Goal: Communication & Community: Share content

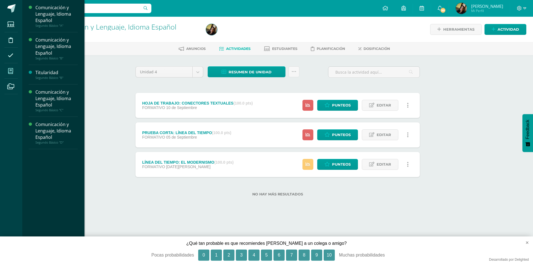
click at [12, 72] on icon at bounding box center [10, 71] width 5 height 6
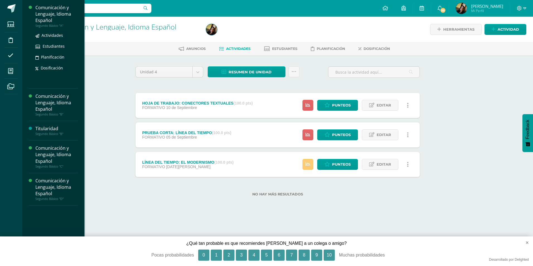
click at [57, 26] on div "Segundo Básico "A"" at bounding box center [56, 26] width 42 height 4
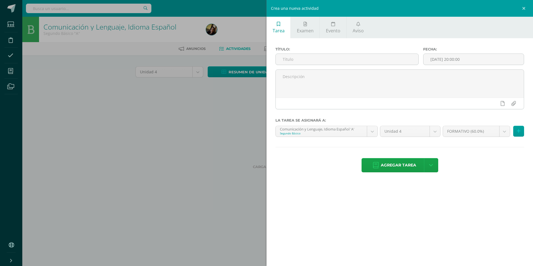
click at [354, 26] on link "Aviso" at bounding box center [358, 27] width 23 height 21
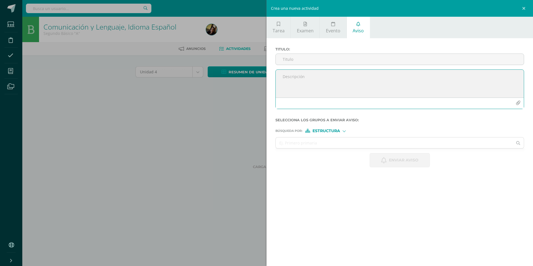
paste textarea "Estimados padres de familia, se les informa que actualmente estamos trabajando …"
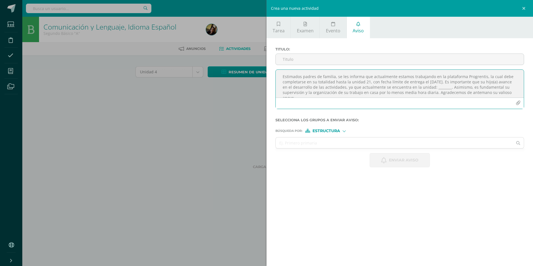
scroll to position [3, 0]
click at [454, 85] on textarea "Estimados padres de familia, se les informa que actualmente estamos trabajando …" at bounding box center [400, 84] width 248 height 28
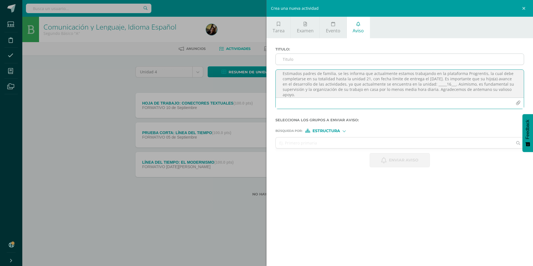
type textarea "Estimados padres de familia, se les informa que actualmente estamos trabajando …"
click at [331, 62] on input "Titulo :" at bounding box center [400, 59] width 248 height 11
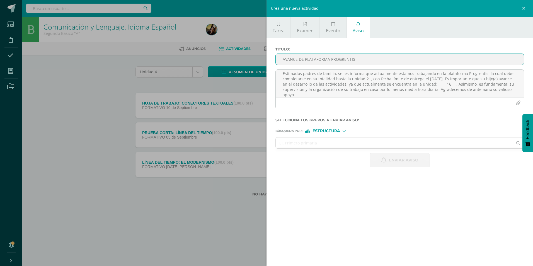
type input "AVANCE DE PLATAFORMA PROGRENTIS"
click at [324, 132] on span "Estructura" at bounding box center [327, 130] width 28 height 3
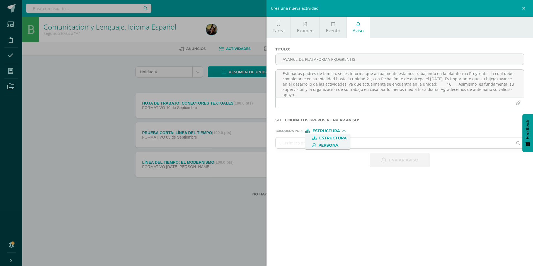
click at [333, 146] on span "Persona" at bounding box center [329, 145] width 20 height 3
click at [317, 145] on input "text" at bounding box center [394, 143] width 237 height 11
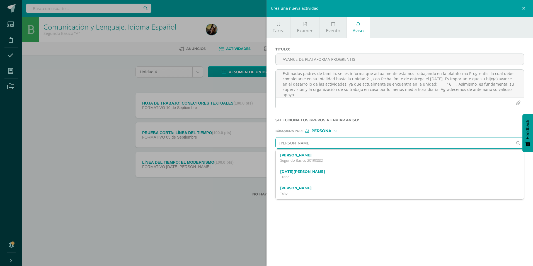
type input "[PERSON_NAME]"
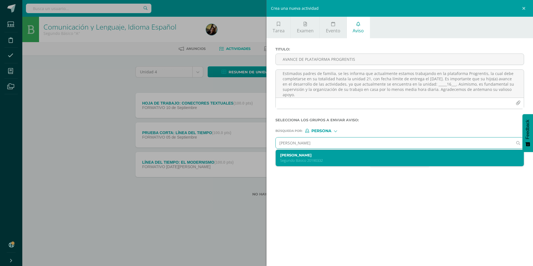
click at [319, 154] on label "[PERSON_NAME]" at bounding box center [394, 155] width 228 height 4
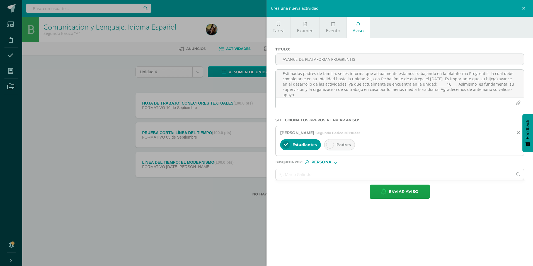
click at [331, 147] on div at bounding box center [330, 145] width 8 height 8
click at [404, 193] on span "Enviar aviso" at bounding box center [404, 192] width 30 height 14
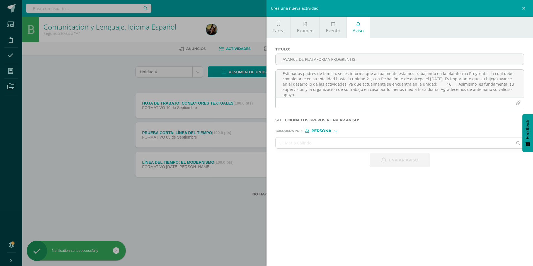
scroll to position [0, 0]
paste textarea
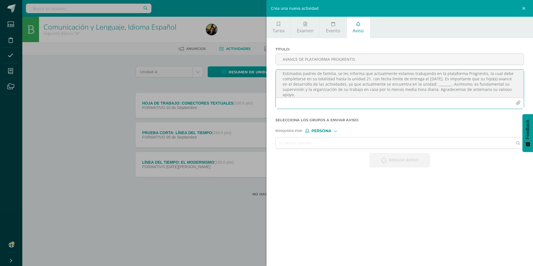
click at [451, 85] on textarea "Estimados padres de familia, se les informa que actualmente estamos trabajando …" at bounding box center [400, 84] width 248 height 28
type textarea "Estimados padres de familia, se les informa que actualmente estamos trabajando …"
click at [289, 59] on input "AVANCE DE PLATAFORMA PROGRENTIS" at bounding box center [400, 59] width 248 height 11
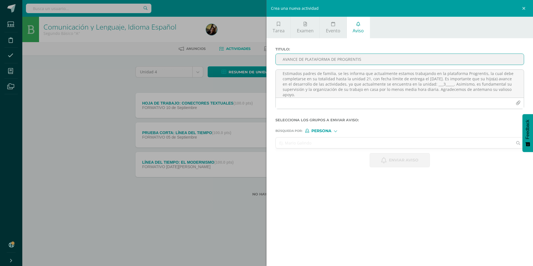
type input "AVANCE DE PLATAFORMA DE PROGRENTIS"
click at [294, 145] on input "text" at bounding box center [394, 143] width 237 height 11
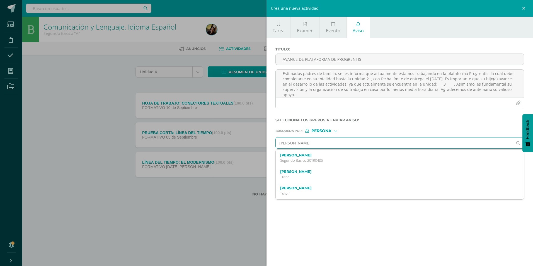
type input "[PERSON_NAME]"
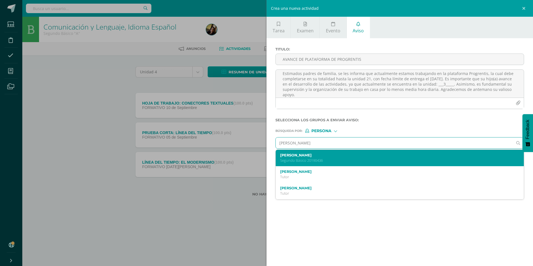
click at [298, 160] on p "Segundo Básico 20190436" at bounding box center [394, 160] width 228 height 5
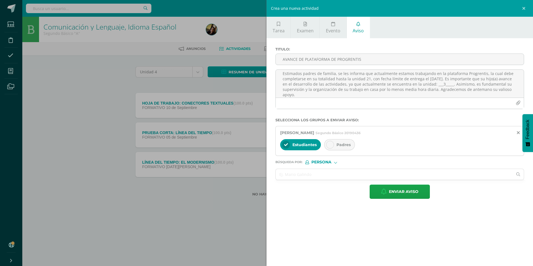
click at [328, 150] on div "Padres" at bounding box center [339, 144] width 31 height 11
click at [397, 193] on span "Enviar aviso" at bounding box center [404, 192] width 30 height 14
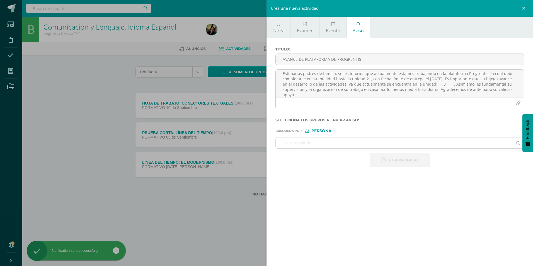
scroll to position [0, 0]
click at [366, 84] on textarea "Estimados padres de familia, se les informa que actualmente estamos trabajando …" at bounding box center [400, 84] width 248 height 28
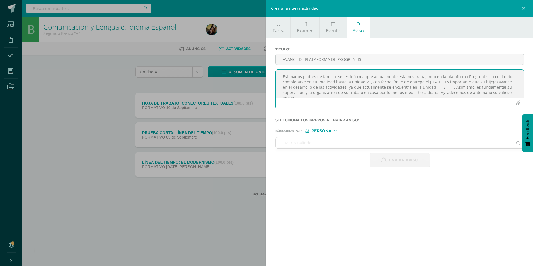
paste textarea
click at [448, 86] on textarea "Estimados padres de familia, se les informa que actualmente estamos trabajando …" at bounding box center [400, 84] width 248 height 28
click at [451, 85] on textarea "Estimados padres de familia, se les informa que actualmente estamos trabajando …" at bounding box center [400, 84] width 248 height 28
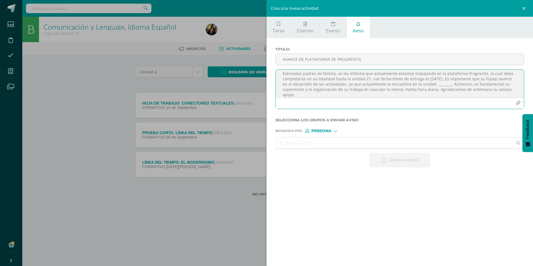
click at [452, 85] on textarea "Estimados padres de familia, se les informa que actualmente estamos trabajando …" at bounding box center [400, 84] width 248 height 28
type textarea "Estimados padres de familia, se les informa que actualmente estamos trabajando …"
click at [292, 59] on input "AVANCE DE PLATAFORMA DE PROGRENTIS" at bounding box center [400, 59] width 248 height 11
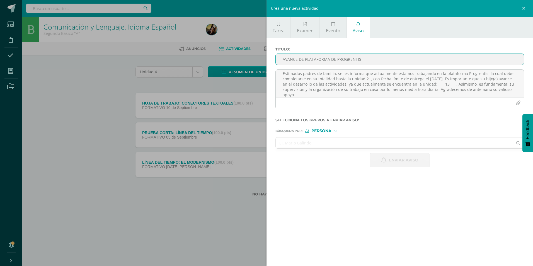
type input "AVANCE DE PLATAFORMA DE PROGRENTIS"
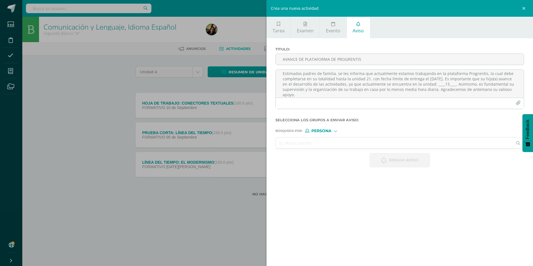
click at [299, 141] on input "text" at bounding box center [394, 143] width 237 height 11
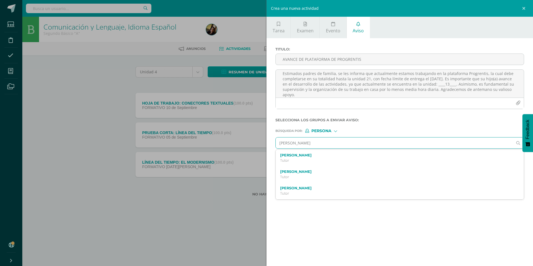
type input "[PERSON_NAME]"
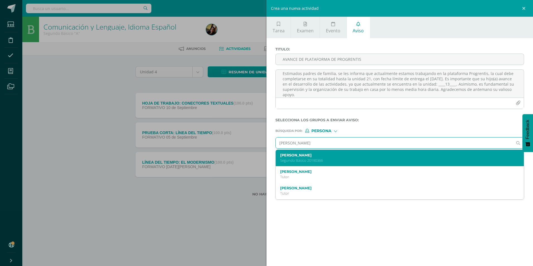
click at [306, 156] on label "[PERSON_NAME]" at bounding box center [394, 155] width 228 height 4
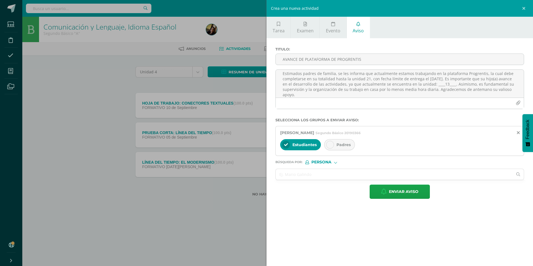
click at [338, 143] on span "Padres" at bounding box center [344, 144] width 14 height 5
click at [384, 192] on icon "button" at bounding box center [384, 192] width 6 height 6
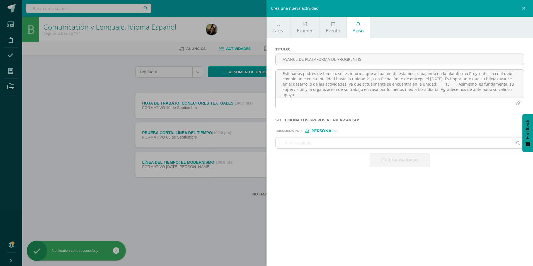
scroll to position [0, 0]
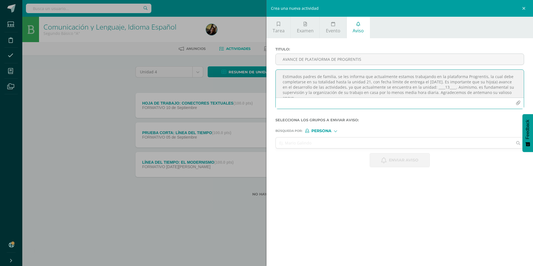
click at [315, 84] on textarea "Estimados padres de familia, se les informa que actualmente estamos trabajando …" at bounding box center [400, 84] width 248 height 28
paste textarea
click at [454, 85] on textarea "Estimados padres de familia, se les informa que actualmente estamos trabajando …" at bounding box center [400, 84] width 248 height 28
type textarea "Estimados padres de familia, se les informa que actualmente estamos trabajando …"
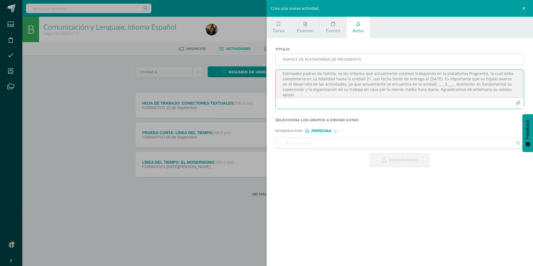
click at [349, 61] on input "AVANCE DE PLATAFORMA DE PROGRENTIS" at bounding box center [400, 59] width 248 height 11
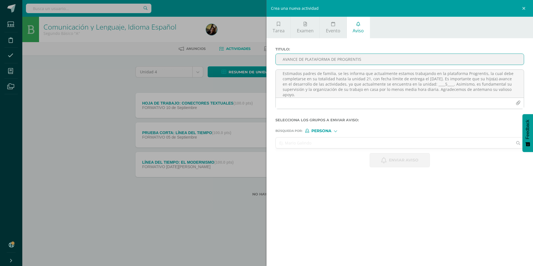
type input "AVANCE DE PLATAFORMA DE PROGRENTIS"
click at [351, 139] on input "text" at bounding box center [394, 143] width 237 height 11
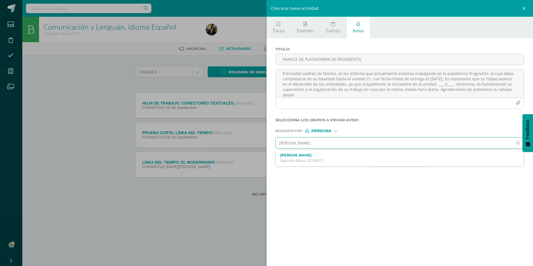
type input "[PERSON_NAME]"
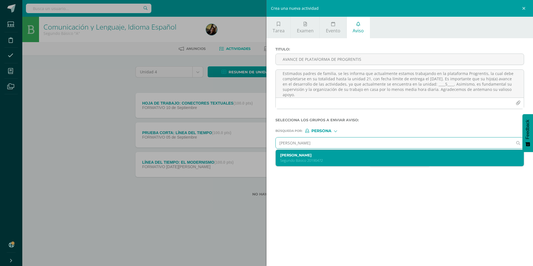
click at [345, 156] on label "[PERSON_NAME]" at bounding box center [394, 155] width 228 height 4
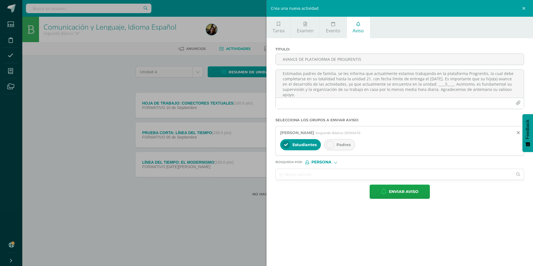
click at [346, 142] on span "Padres" at bounding box center [344, 144] width 14 height 5
click at [392, 191] on span "Enviar aviso" at bounding box center [404, 192] width 30 height 14
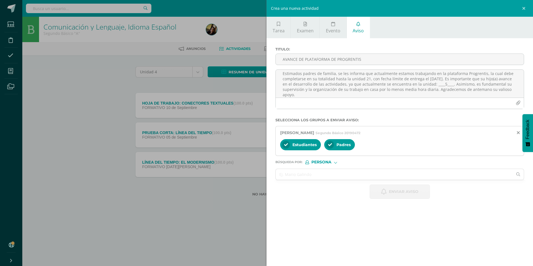
scroll to position [0, 0]
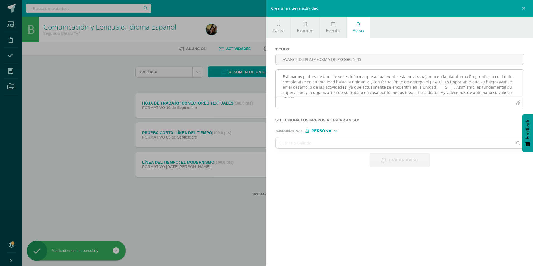
click at [333, 85] on textarea "Estimados padres de familia, se les informa que actualmente estamos trabajando …" at bounding box center [400, 84] width 248 height 28
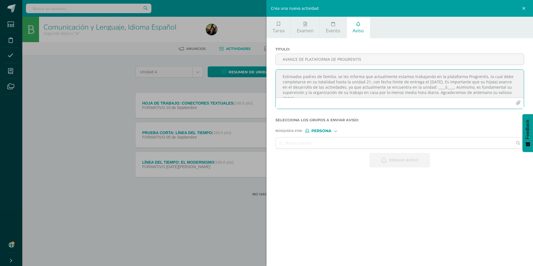
paste textarea
click at [452, 85] on textarea "Estimados padres de familia, se les informa que actualmente estamos trabajando …" at bounding box center [400, 84] width 248 height 28
type textarea "Estimados padres de familia, se les informa que actualmente estamos trabajando …"
click at [351, 139] on input "text" at bounding box center [394, 143] width 237 height 11
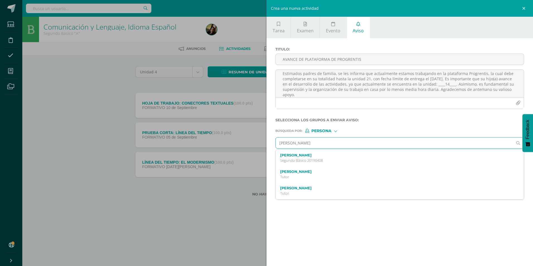
type input "[PERSON_NAME]"
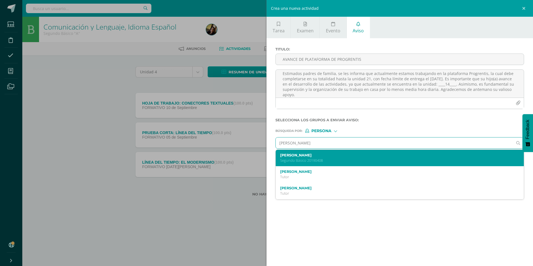
click at [343, 155] on label "[PERSON_NAME]" at bounding box center [394, 155] width 228 height 4
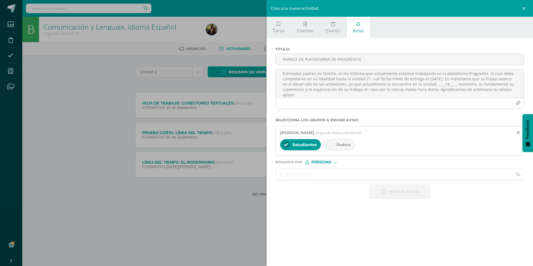
click at [328, 144] on icon at bounding box center [330, 145] width 4 height 4
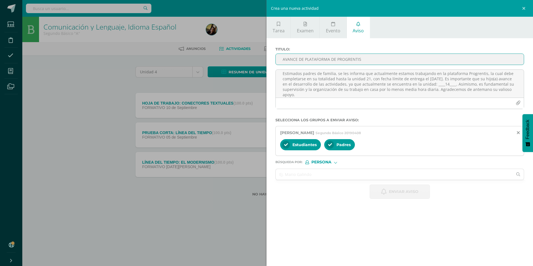
click at [305, 61] on input "AVANCE DE PLATAFORMA DE PROGRENTIS" at bounding box center [400, 59] width 248 height 11
type input "AVANCE DE PLATAFORMA DE PROGRENTIS"
click at [395, 192] on span "Enviar aviso" at bounding box center [404, 192] width 30 height 14
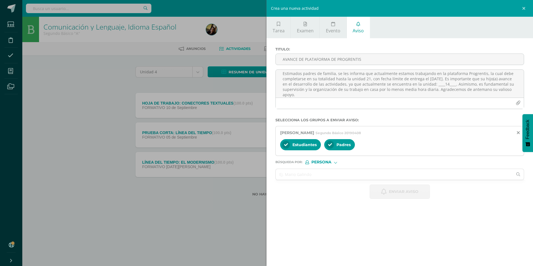
scroll to position [0, 0]
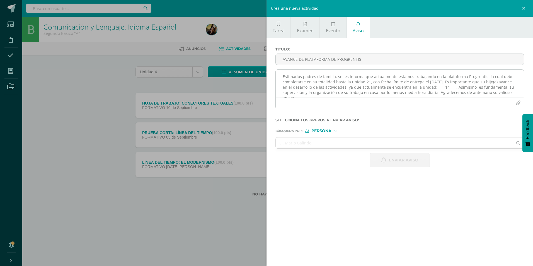
click at [349, 89] on textarea "Estimados padres de familia, se les informa que actualmente estamos trabajando …" at bounding box center [400, 84] width 248 height 28
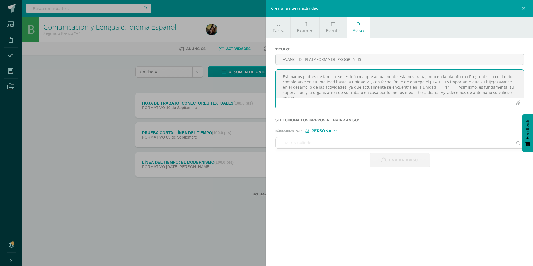
paste textarea
click at [450, 85] on textarea "Estimados padres de familia, se les informa que actualmente estamos trabajando …" at bounding box center [400, 84] width 248 height 28
click at [452, 84] on textarea "Estimados padres de familia, se les informa que actualmente estamos trabajando …" at bounding box center [400, 84] width 248 height 28
type textarea "Estimados padres de familia, se les informa que actualmente estamos trabajando …"
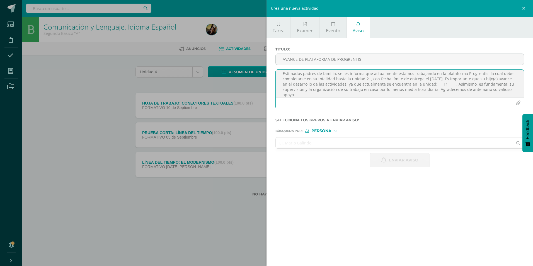
click at [336, 143] on input "text" at bounding box center [394, 143] width 237 height 11
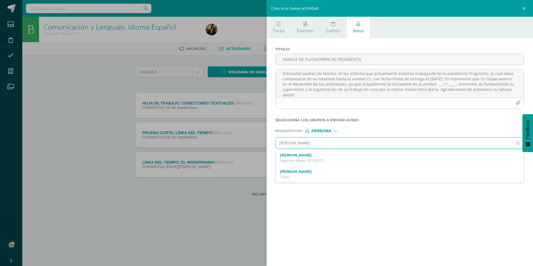
type input "[PERSON_NAME]"
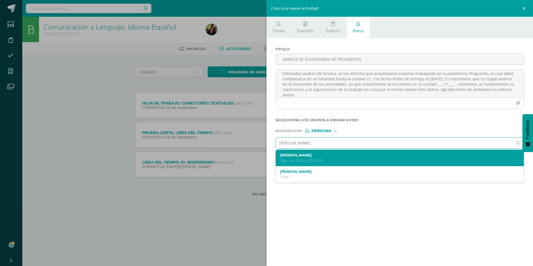
click at [332, 158] on div "[PERSON_NAME] Segundo Básico 20190370" at bounding box center [394, 158] width 228 height 10
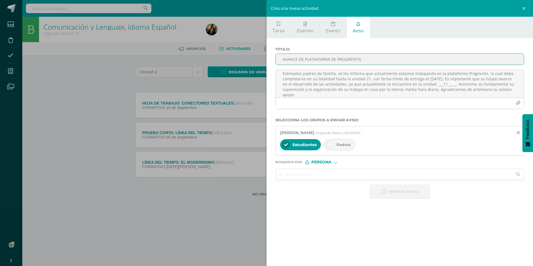
click at [333, 62] on input "AVANCE DE PLATAFORMA DE PROGRENTIS" at bounding box center [400, 59] width 248 height 11
type input "AVANCE DE PLATAFORMA DE PROGRENTIS"
click at [331, 145] on icon at bounding box center [330, 145] width 4 height 4
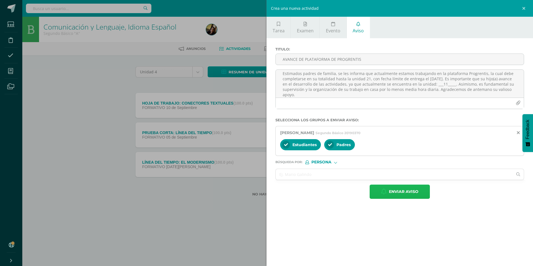
click at [387, 190] on button "Enviar aviso" at bounding box center [400, 192] width 60 height 14
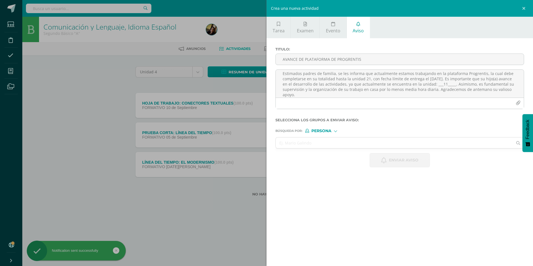
scroll to position [0, 0]
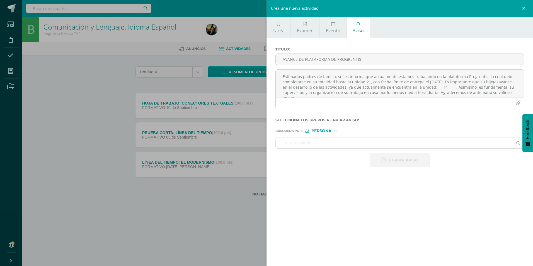
click at [374, 146] on input "text" at bounding box center [394, 143] width 237 height 11
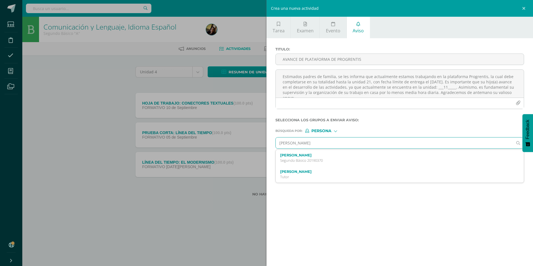
type input "[PERSON_NAME]"
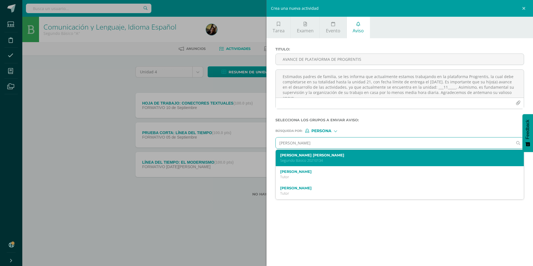
click at [366, 166] on div "[PERSON_NAME] [PERSON_NAME] Segundo Básico 20210134" at bounding box center [400, 158] width 248 height 16
